Goal: Transaction & Acquisition: Purchase product/service

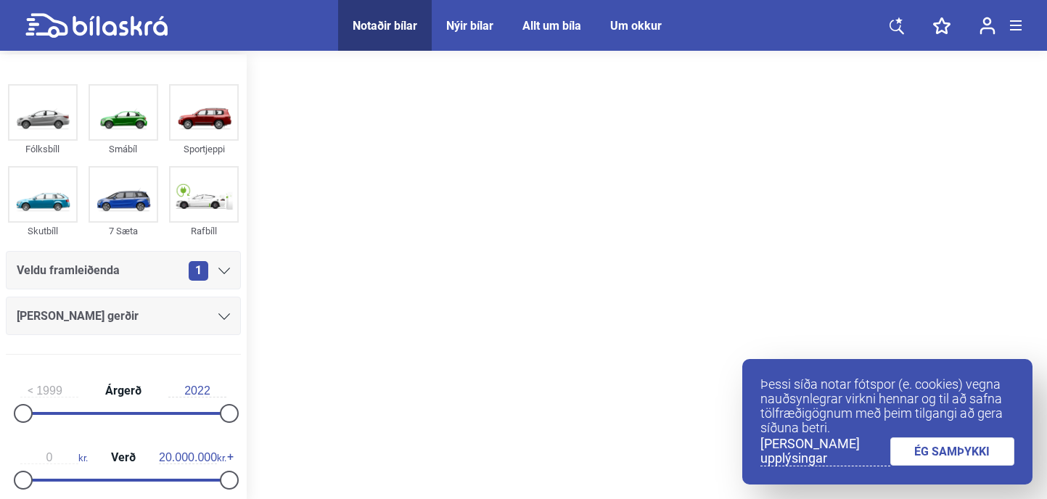
click at [375, 33] on span "Notaðir bílar" at bounding box center [385, 25] width 94 height 51
click at [893, 33] on icon at bounding box center [897, 26] width 15 height 18
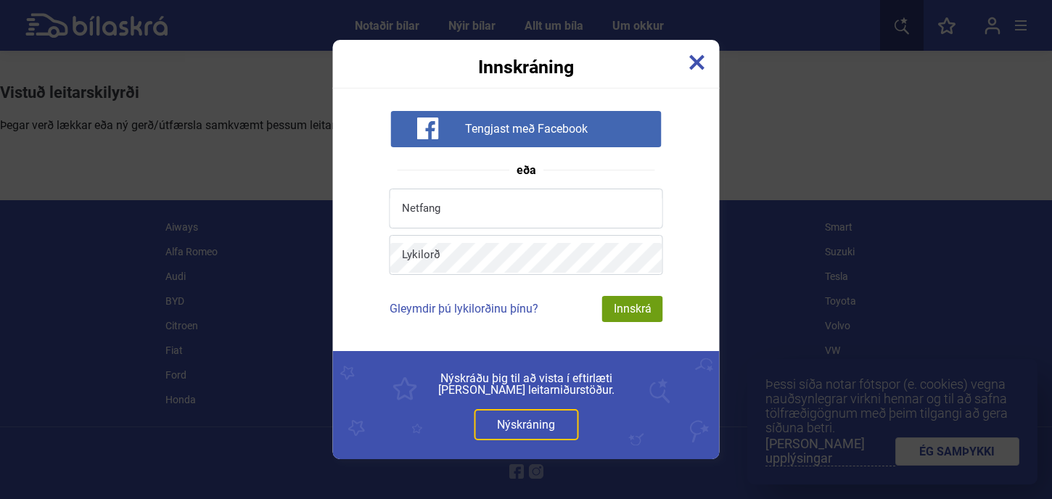
click at [697, 67] on img at bounding box center [697, 62] width 16 height 16
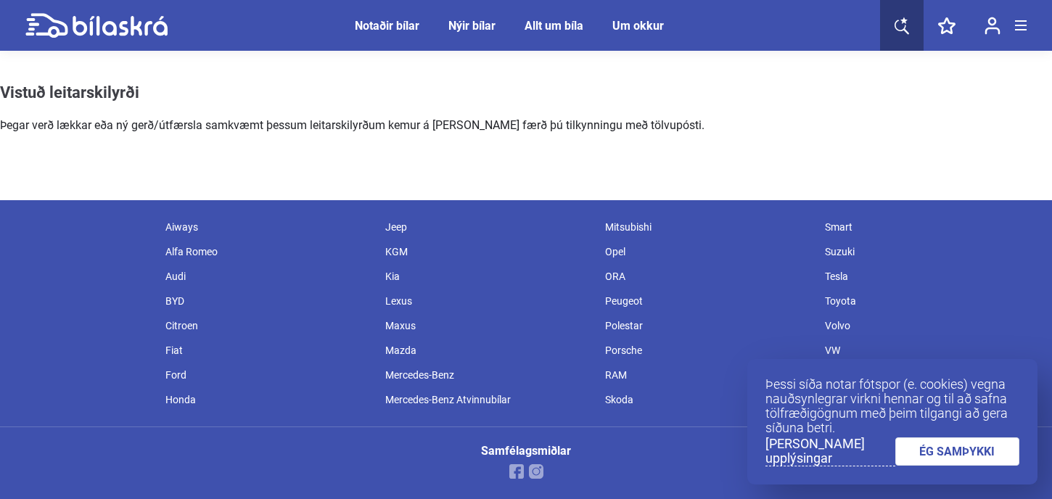
click at [899, 29] on icon at bounding box center [902, 26] width 15 height 18
click at [135, 29] on icon at bounding box center [120, 26] width 95 height 20
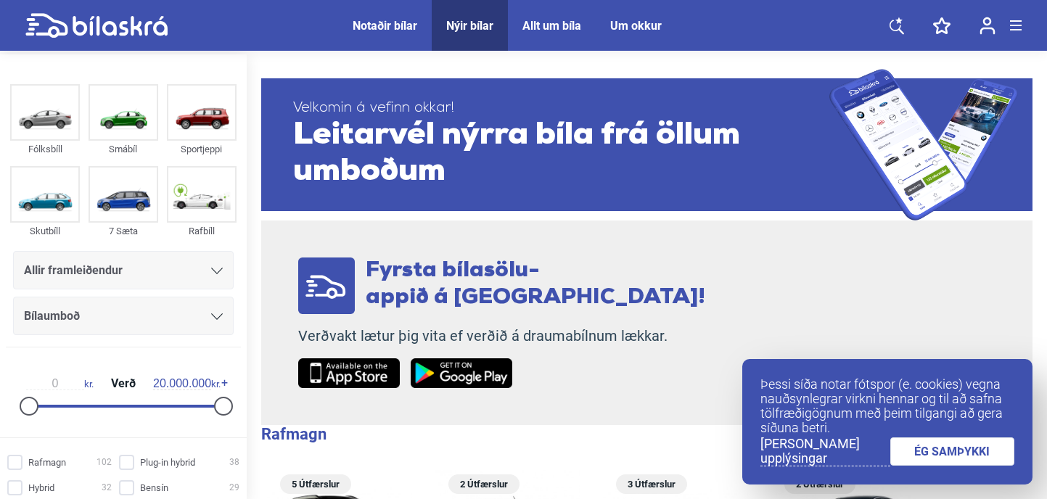
click at [899, 22] on icon at bounding box center [897, 26] width 15 height 18
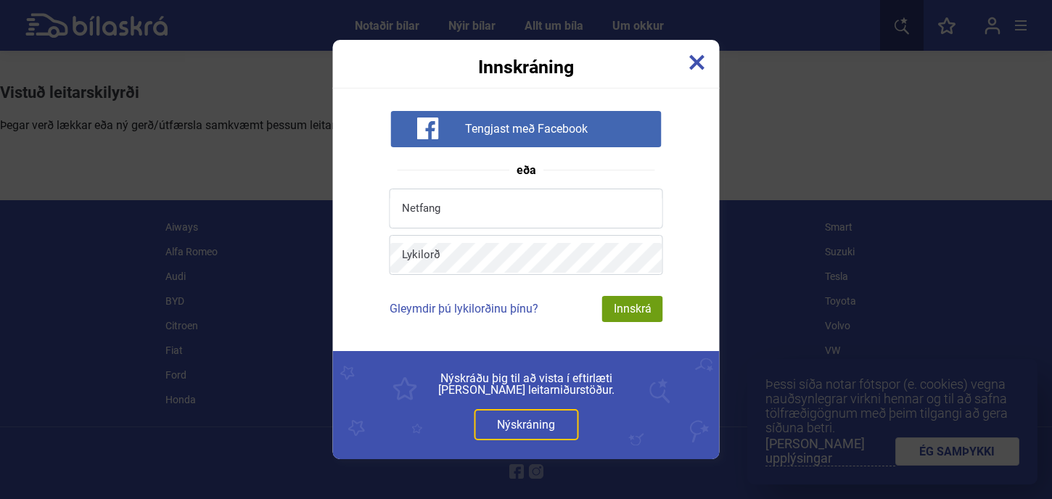
click at [692, 66] on img at bounding box center [697, 62] width 16 height 16
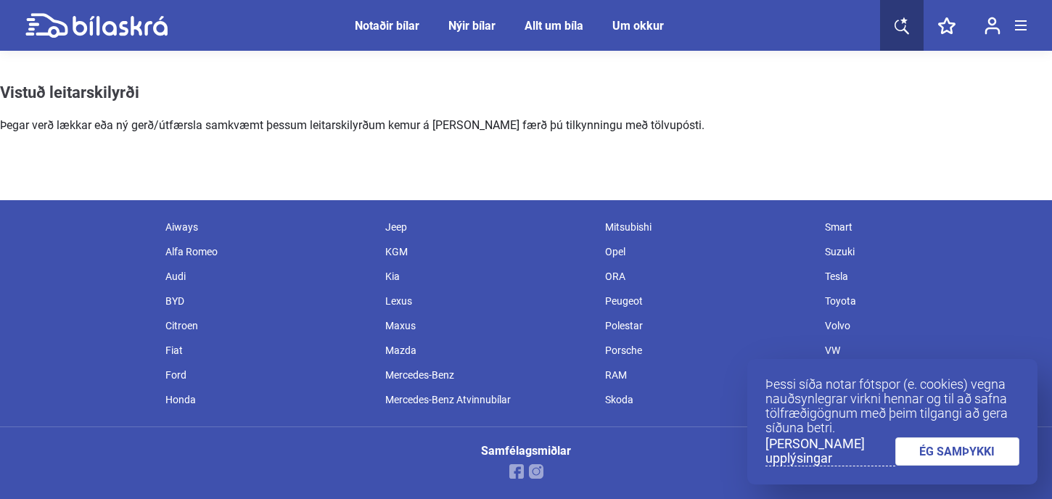
click at [953, 29] on icon at bounding box center [946, 25] width 17 height 17
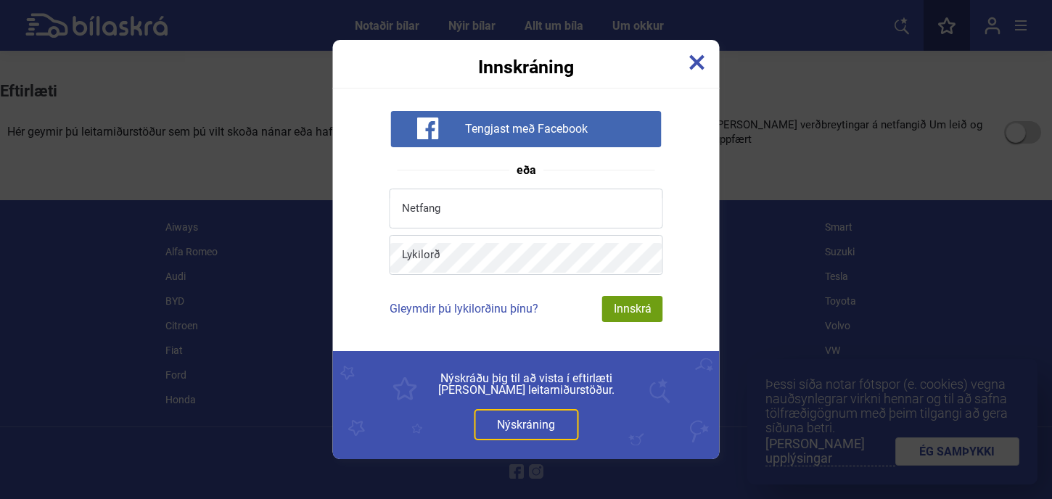
click at [696, 54] on img at bounding box center [697, 62] width 16 height 16
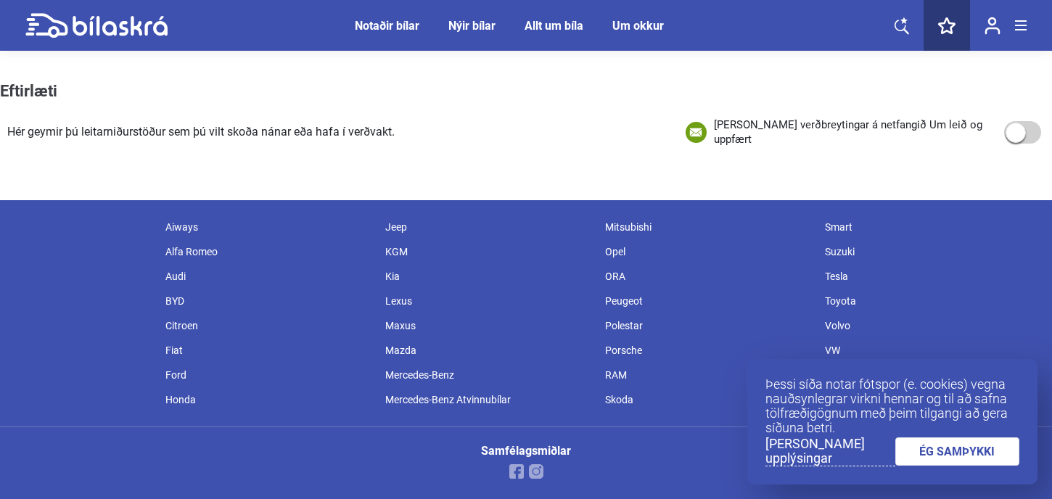
click at [372, 22] on div "Notaðir bílar" at bounding box center [387, 26] width 65 height 14
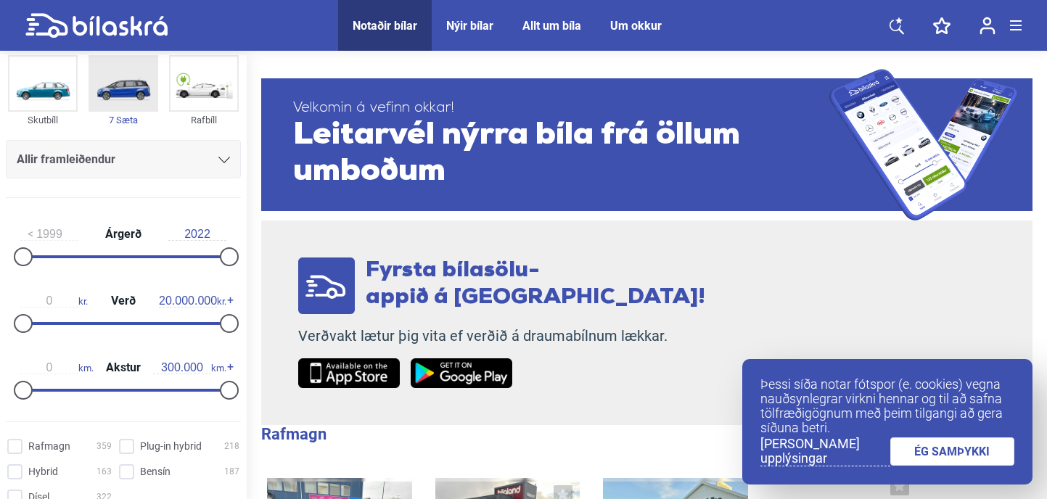
scroll to position [86, 0]
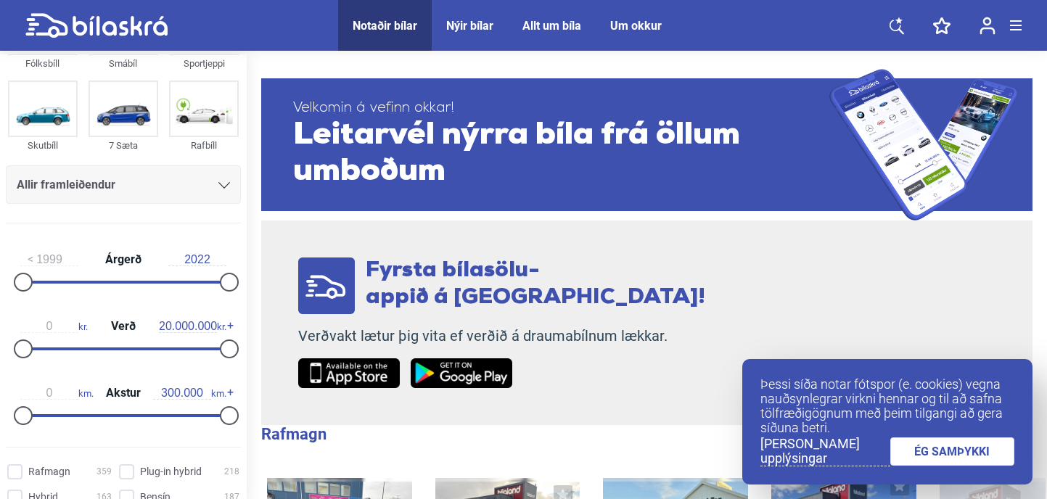
click at [139, 189] on div "Allir framleiðendur" at bounding box center [123, 185] width 213 height 20
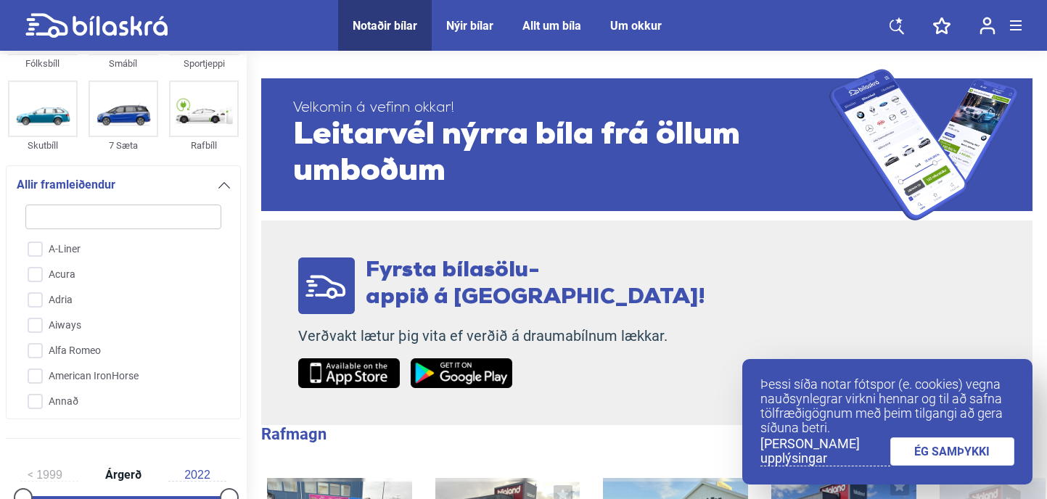
type input "t"
checkbox input "false"
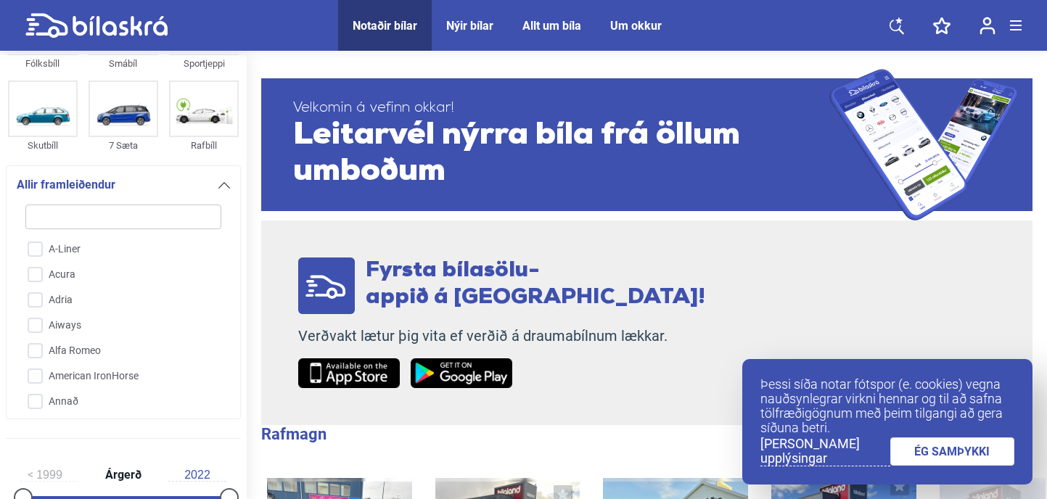
checkbox input "false"
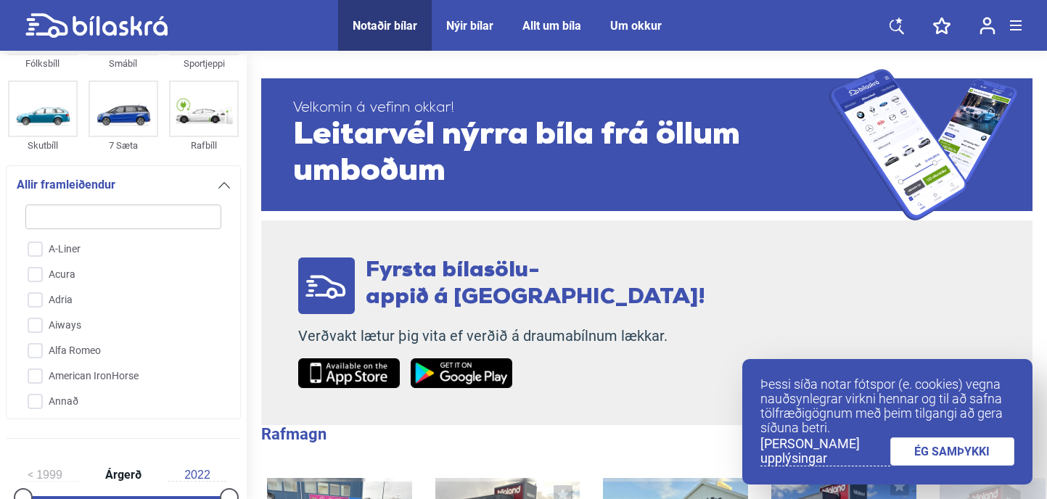
checkbox input "false"
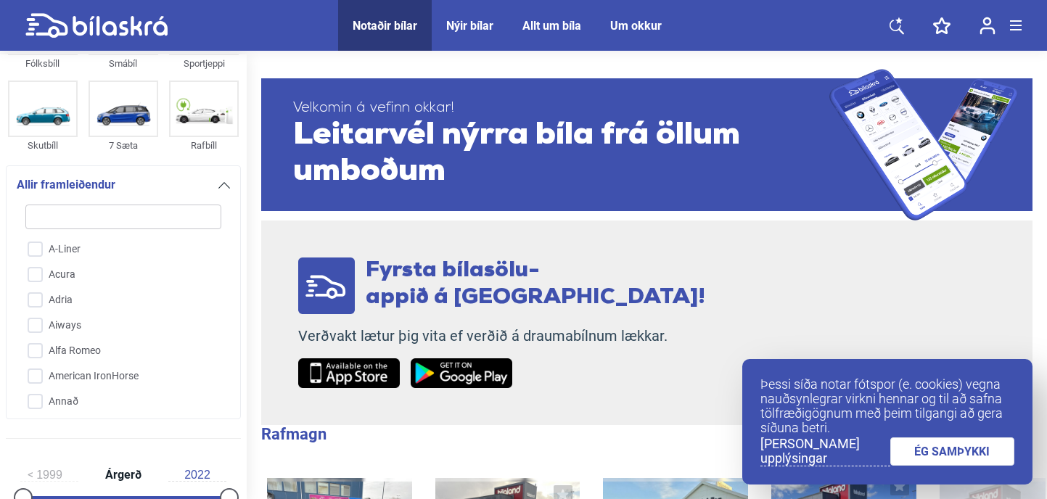
checkbox input "false"
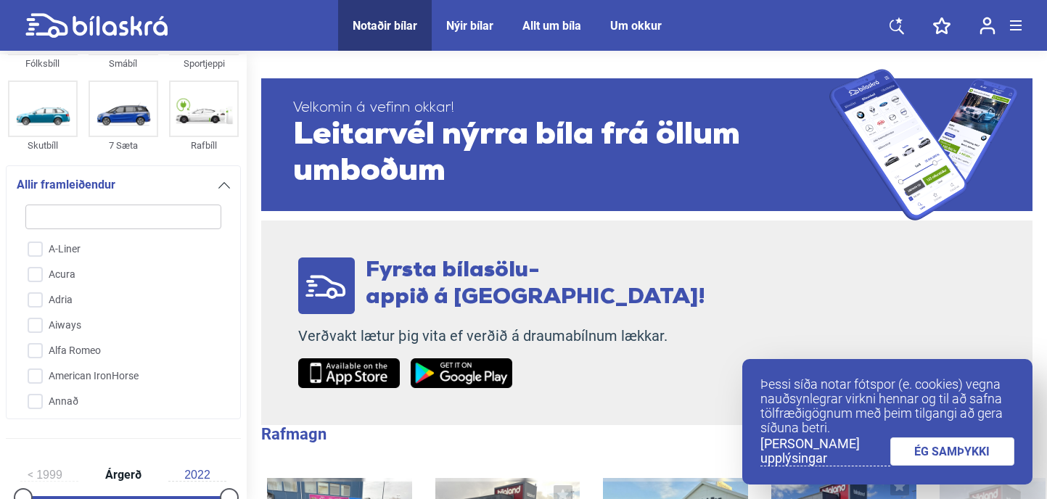
checkbox input "false"
type input "te"
checkbox input "false"
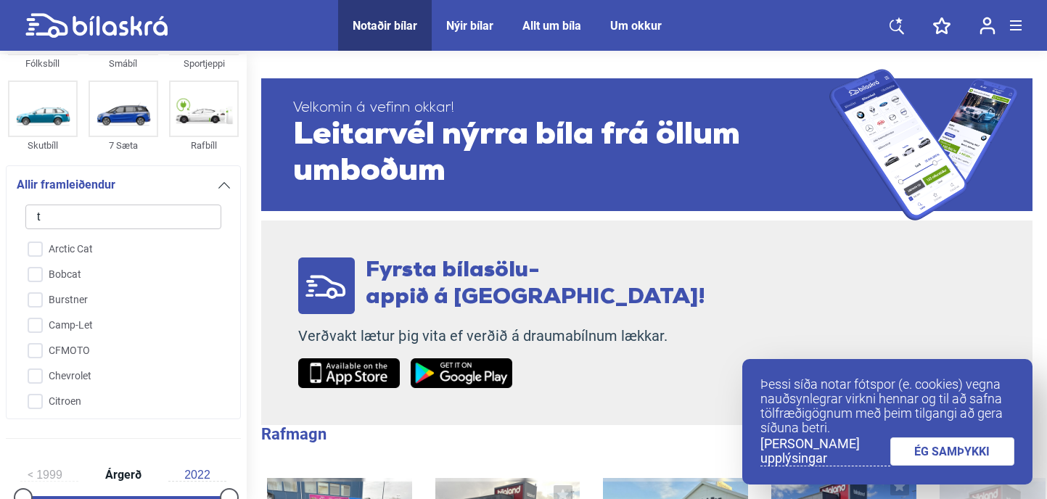
checkbox input "false"
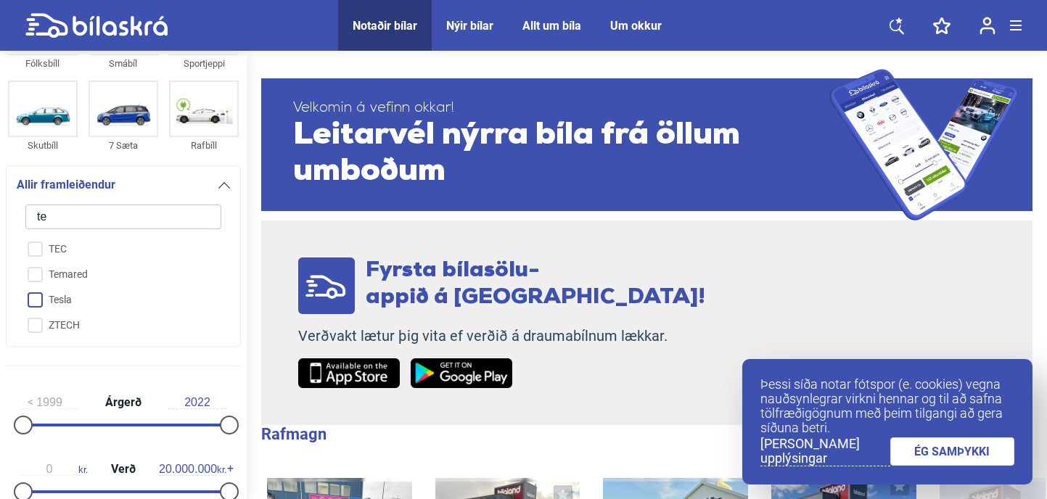
type input "te"
click at [67, 298] on input "Tesla" at bounding box center [113, 300] width 197 height 25
checkbox input "true"
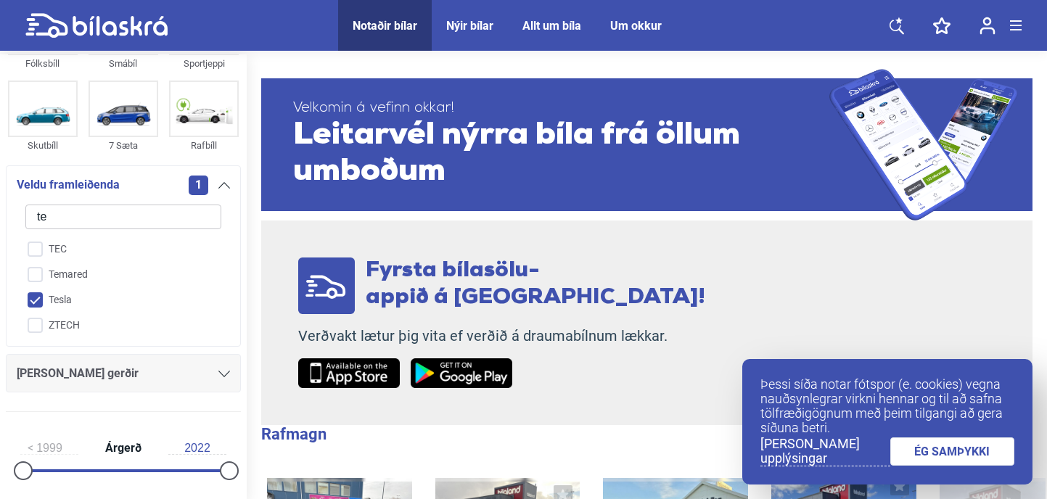
click at [275, 317] on div "Fyrsta bílasölu- appið á [GEOGRAPHIC_DATA]! Verðvakt lætur þig vita ef verðið á…" at bounding box center [501, 323] width 481 height 205
click at [220, 186] on icon at bounding box center [224, 185] width 12 height 7
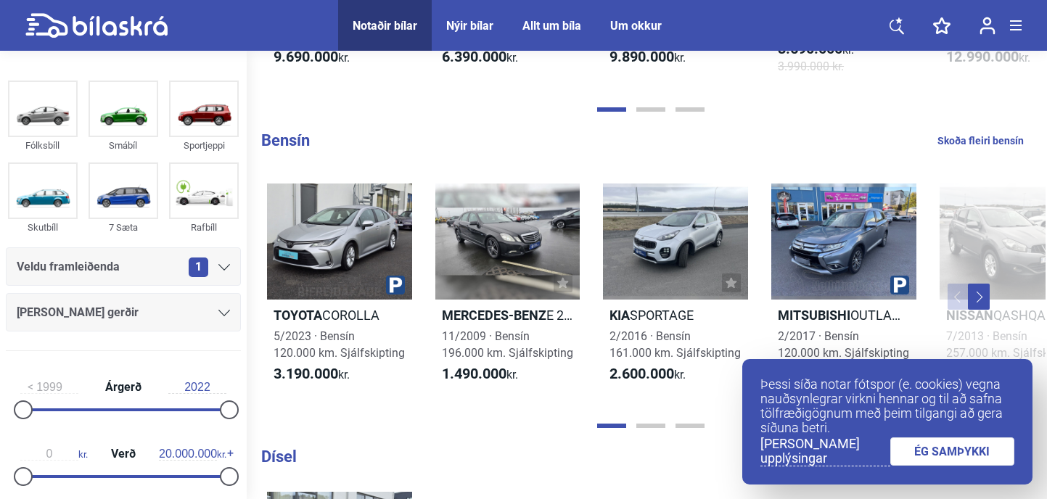
scroll to position [1264, 0]
